Goal: Check status: Check status

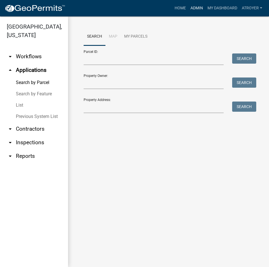
click at [192, 7] on link "Admin" at bounding box center [196, 8] width 17 height 11
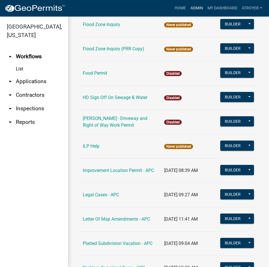
scroll to position [679, 0]
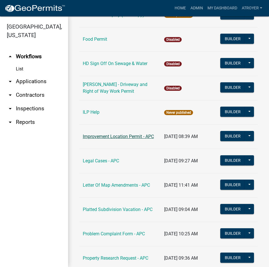
click at [110, 134] on link "Improvement Location Permit - APC" at bounding box center [118, 136] width 71 height 5
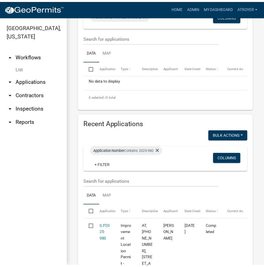
scroll to position [226, 0]
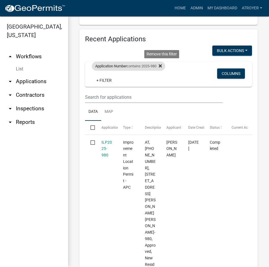
click at [162, 68] on icon at bounding box center [159, 66] width 3 height 3
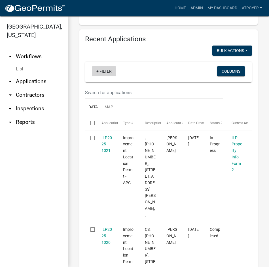
click at [108, 76] on link "+ Filter" at bounding box center [104, 71] width 24 height 10
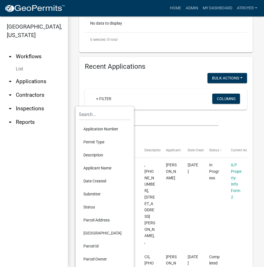
click at [104, 128] on li "Application Number" at bounding box center [105, 129] width 52 height 13
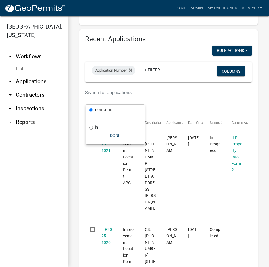
click at [106, 121] on input "text" at bounding box center [115, 119] width 52 height 12
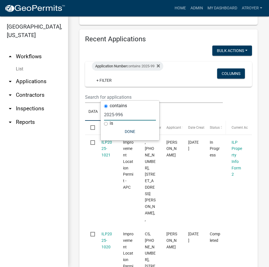
type input "2025-996"
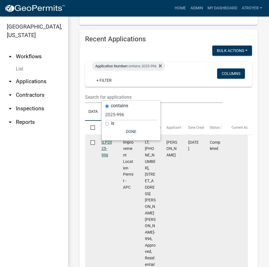
click at [107, 158] on link "ILP2025-996" at bounding box center [106, 149] width 10 height 18
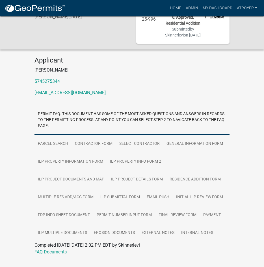
scroll to position [49, 0]
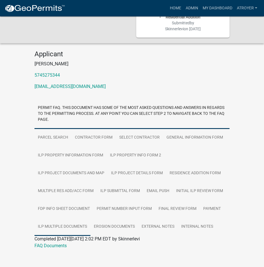
click at [75, 221] on link "ILP Multiple Documents" at bounding box center [63, 227] width 56 height 18
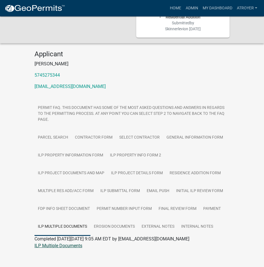
click at [69, 243] on link "ILP Multiple Documents" at bounding box center [59, 245] width 48 height 5
click at [82, 168] on link "ILP Project Documents and Map" at bounding box center [71, 173] width 73 height 18
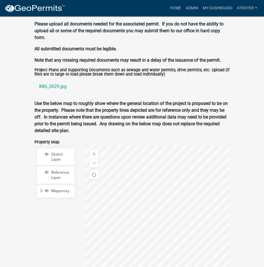
scroll to position [757, 0]
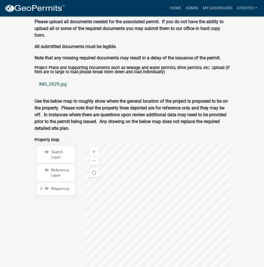
click at [58, 78] on link "IMG_0029.jpg" at bounding box center [132, 85] width 195 height 14
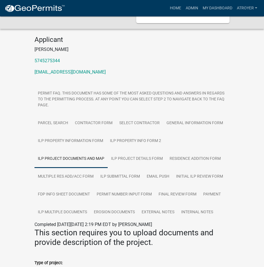
scroll to position [61, 0]
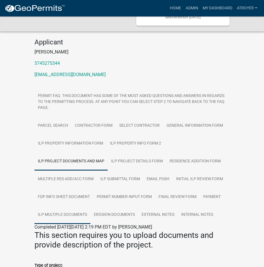
click at [69, 208] on link "ILP Multiple Documents" at bounding box center [63, 215] width 56 height 18
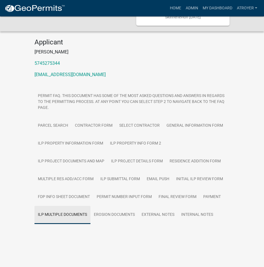
scroll to position [49, 0]
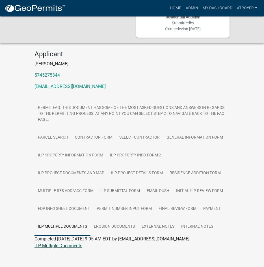
click at [70, 243] on link "ILP Multiple Documents" at bounding box center [59, 245] width 48 height 5
click at [190, 8] on link "Admin" at bounding box center [192, 8] width 17 height 11
